Goal: Information Seeking & Learning: Check status

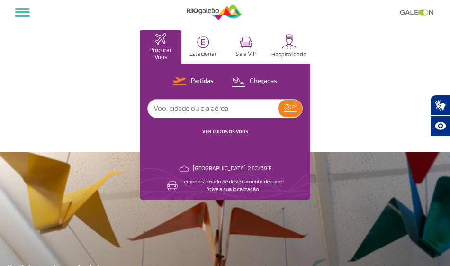
click at [189, 103] on input "text" at bounding box center [213, 108] width 130 height 18
click at [17, 16] on span at bounding box center [22, 16] width 15 height 2
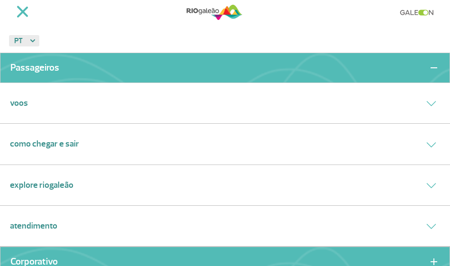
click at [23, 103] on link "Voos" at bounding box center [19, 103] width 18 height 13
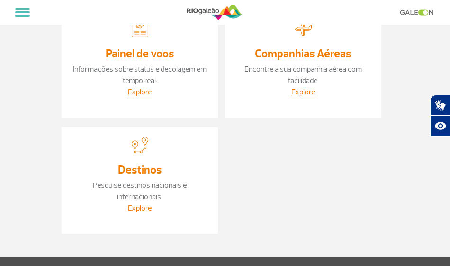
scroll to position [47, 0]
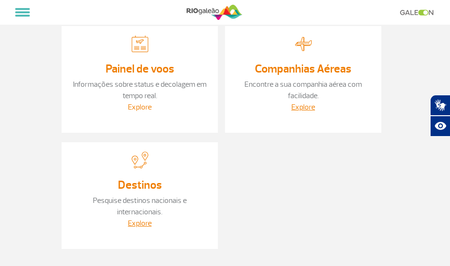
click at [137, 106] on link "Explore" at bounding box center [140, 106] width 24 height 9
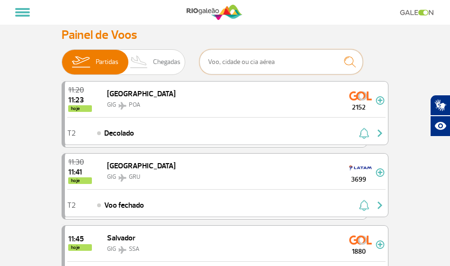
click at [264, 65] on input "text" at bounding box center [280, 61] width 163 height 25
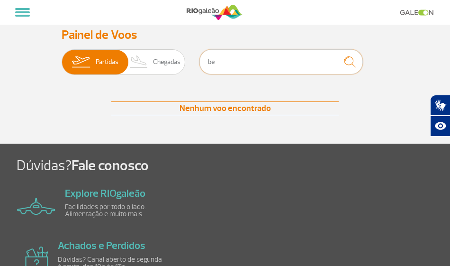
type input "b"
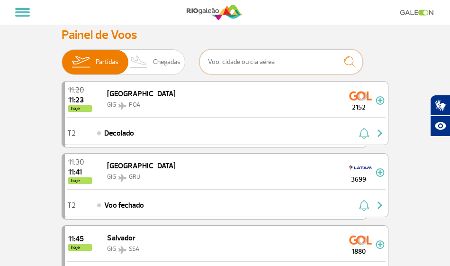
click at [243, 66] on input "text" at bounding box center [280, 61] width 163 height 25
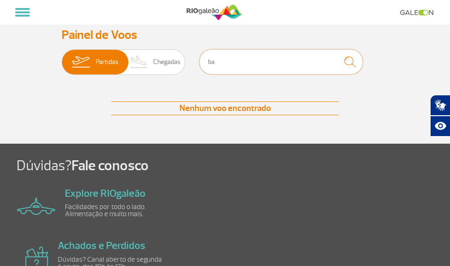
type input "b"
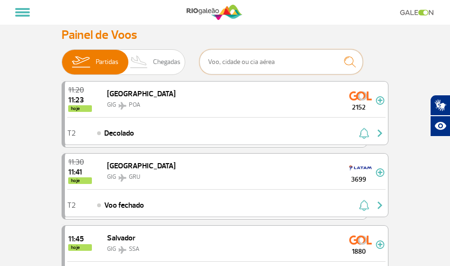
click at [255, 70] on input "text" at bounding box center [280, 61] width 163 height 25
type input "[GEOGRAPHIC_DATA]"
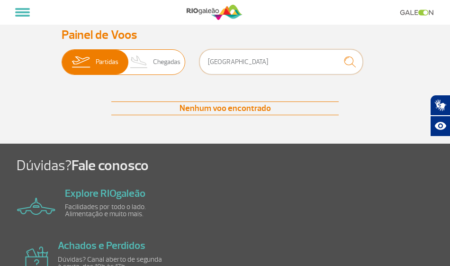
drag, startPoint x: 271, startPoint y: 61, endPoint x: 173, endPoint y: 57, distance: 98.1
click at [171, 56] on div "Partidas Chegadas [GEOGRAPHIC_DATA]" at bounding box center [225, 63] width 327 height 28
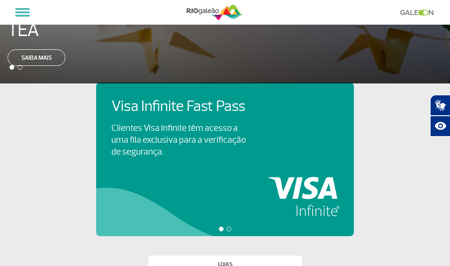
scroll to position [332, 0]
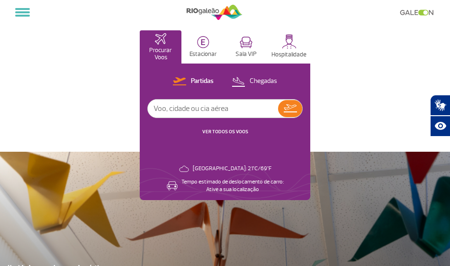
click at [229, 131] on link "VER TODOS OS VOOS" at bounding box center [225, 131] width 46 height 6
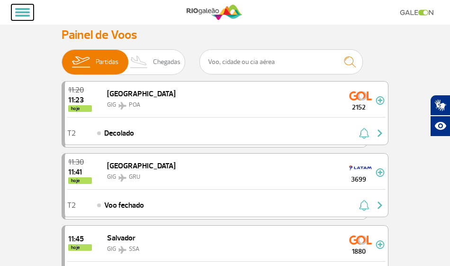
click at [14, 9] on button at bounding box center [22, 12] width 22 height 16
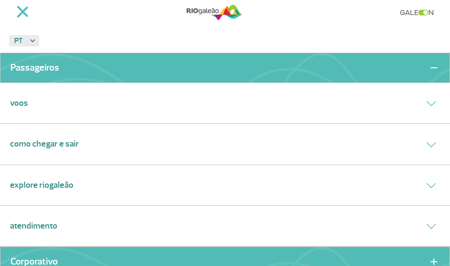
click at [29, 101] on div "Voos" at bounding box center [225, 103] width 450 height 41
click at [19, 104] on link "Voos" at bounding box center [19, 103] width 18 height 13
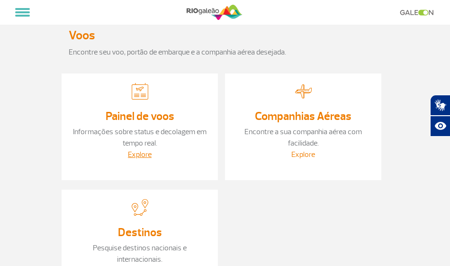
click at [304, 157] on link "Explore" at bounding box center [303, 154] width 24 height 9
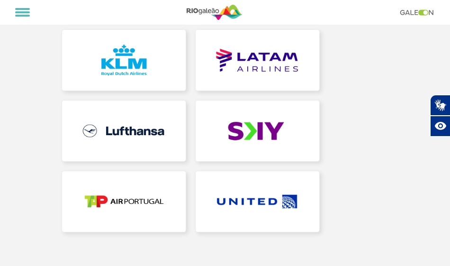
scroll to position [568, 0]
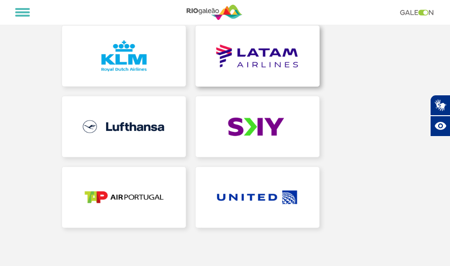
click at [252, 55] on link at bounding box center [258, 56] width 124 height 61
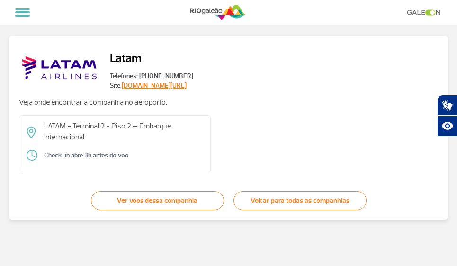
drag, startPoint x: 162, startPoint y: 199, endPoint x: 130, endPoint y: 205, distance: 32.7
click at [130, 205] on link "Ver voos dessa companhia" at bounding box center [157, 200] width 133 height 19
